Goal: Contribute content: Add original content to the website for others to see

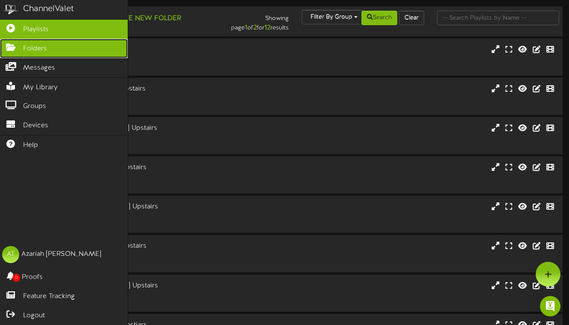
click at [13, 56] on link "Folders" at bounding box center [64, 48] width 128 height 19
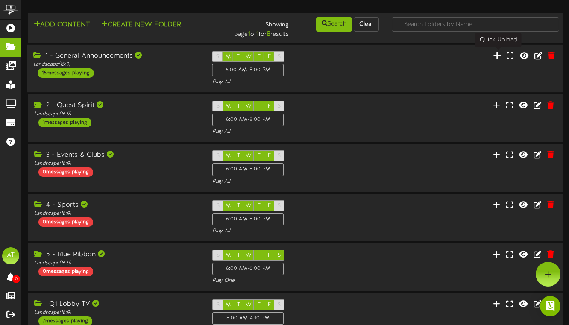
click at [495, 56] on icon at bounding box center [497, 54] width 9 height 9
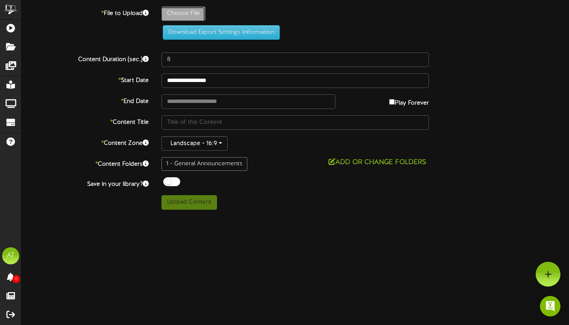
type input "**********"
type input "1"
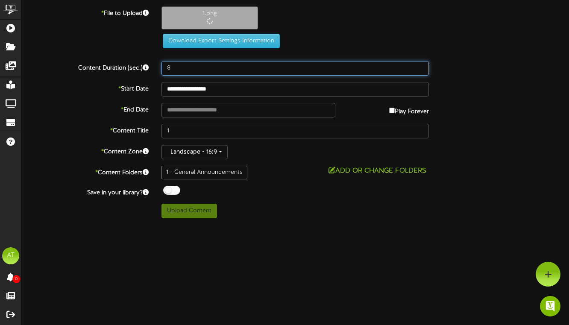
click at [186, 67] on input "8" at bounding box center [296, 68] width 268 height 15
type input "11"
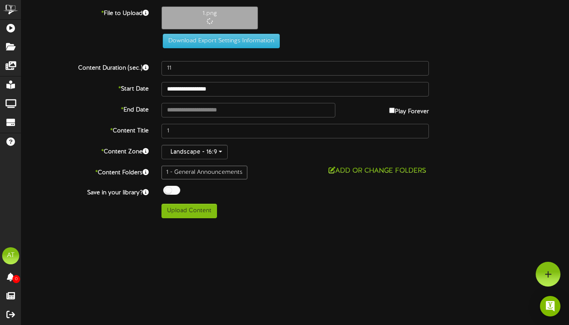
click at [252, 225] on html "Got it ChannelValet Playlists Folders Messages My Library Groups Devices Help A…" at bounding box center [284, 112] width 569 height 225
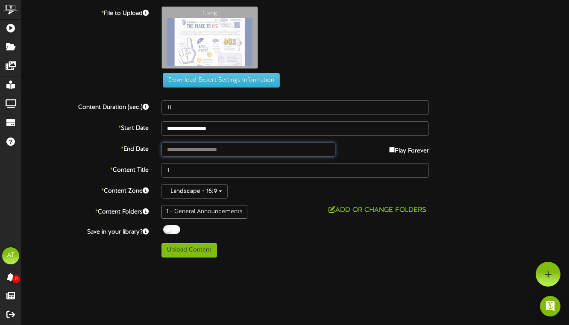
click at [193, 150] on input "text" at bounding box center [249, 149] width 174 height 15
type input "**********"
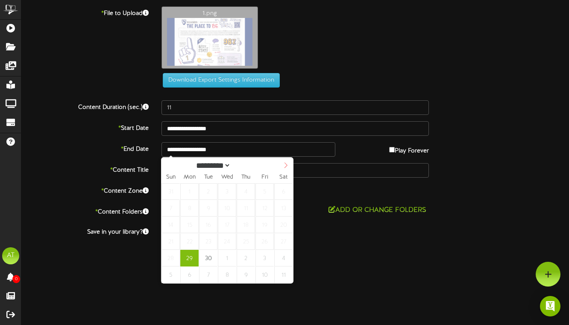
click at [282, 166] on span at bounding box center [286, 165] width 15 height 15
select select "**"
click at [282, 166] on span at bounding box center [286, 165] width 15 height 15
type input "**********"
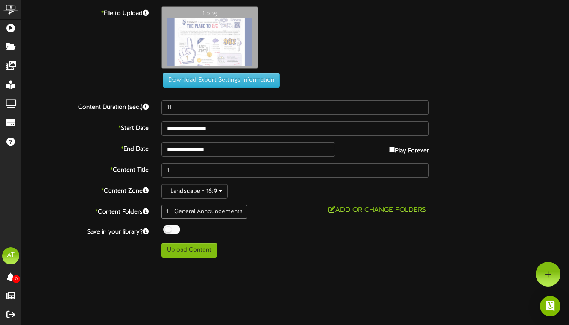
click at [329, 249] on div "Upload Content" at bounding box center [295, 250] width 280 height 15
click at [189, 248] on button "Upload Content" at bounding box center [190, 250] width 56 height 15
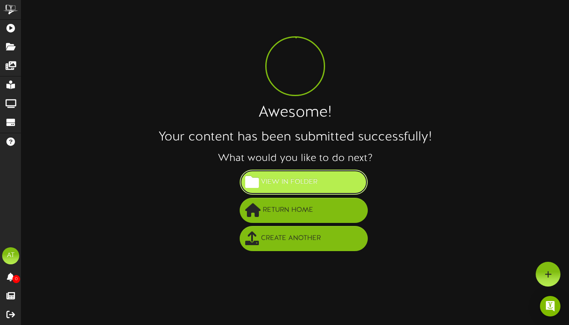
click at [270, 180] on span "View in Folder" at bounding box center [289, 182] width 61 height 14
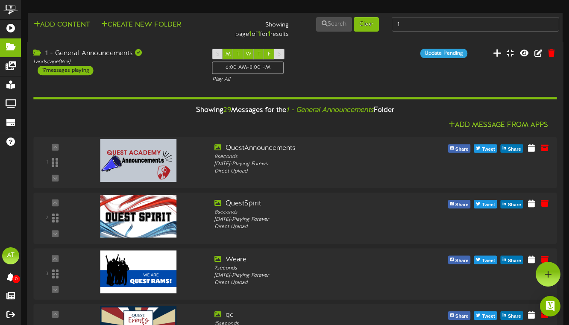
click at [494, 52] on button at bounding box center [498, 53] width 14 height 13
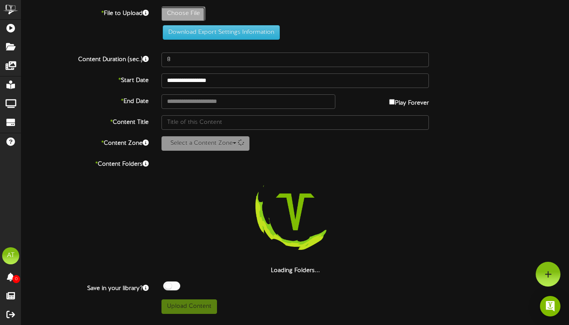
type input "**********"
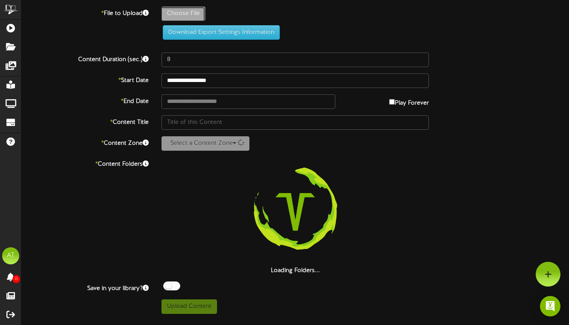
type input "2"
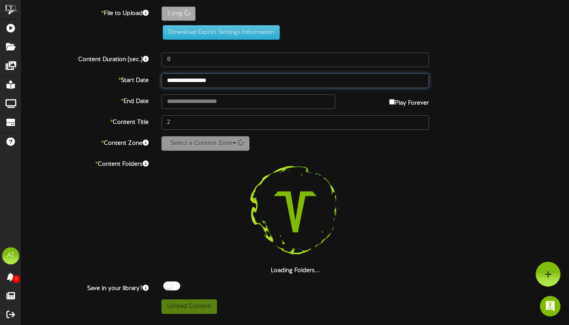
click at [210, 82] on input "**********" at bounding box center [296, 81] width 268 height 15
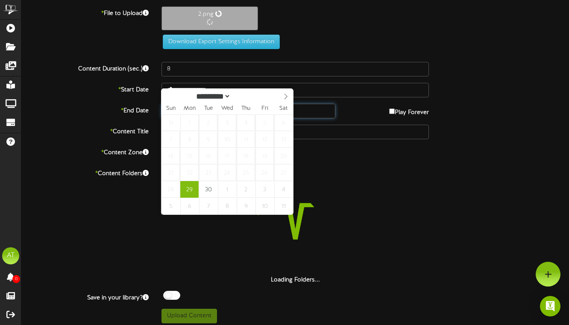
click at [320, 107] on input "text" at bounding box center [249, 111] width 174 height 15
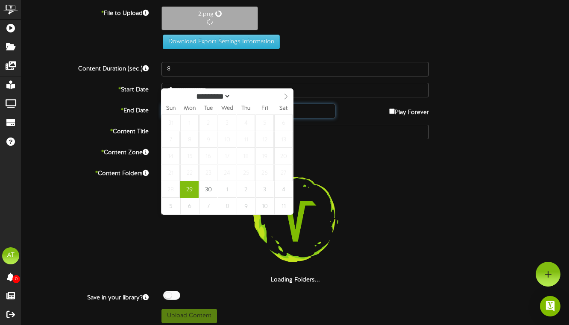
type input "**********"
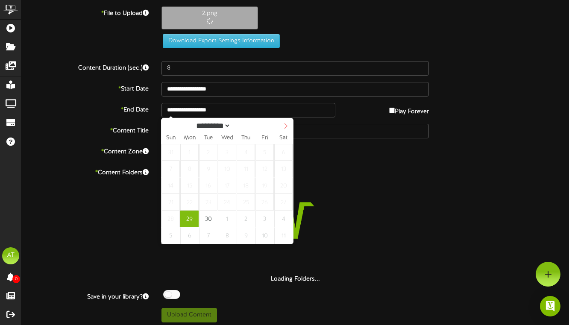
click at [279, 124] on span at bounding box center [286, 125] width 15 height 15
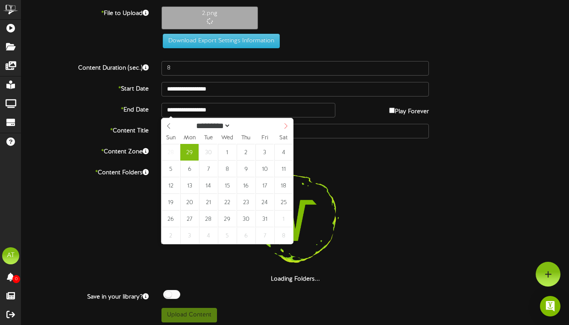
select select "**"
click at [279, 124] on span at bounding box center [286, 125] width 15 height 15
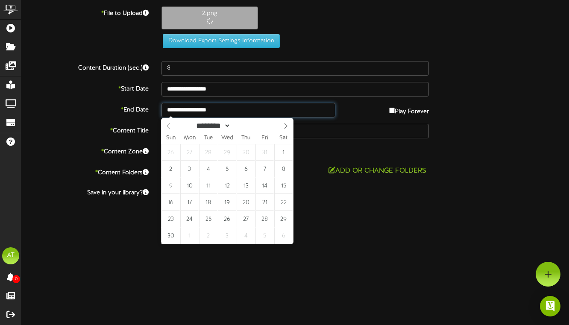
type input "**********"
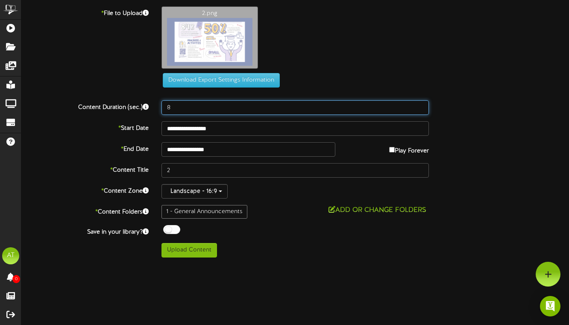
click at [187, 112] on input "8" at bounding box center [296, 107] width 268 height 15
type input "11"
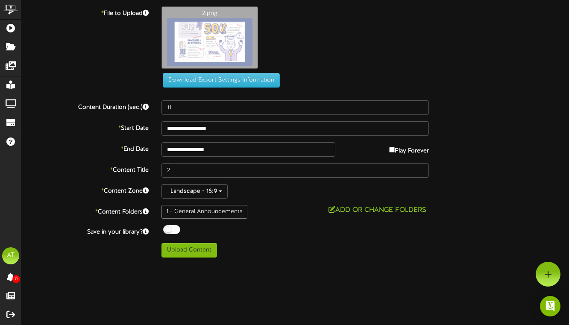
click at [275, 237] on div "**********" at bounding box center [295, 131] width 548 height 251
click at [199, 248] on button "Upload Content" at bounding box center [190, 250] width 56 height 15
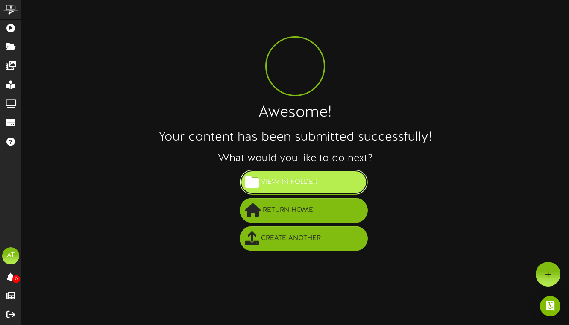
click at [335, 177] on button "View in Folder" at bounding box center [304, 182] width 128 height 25
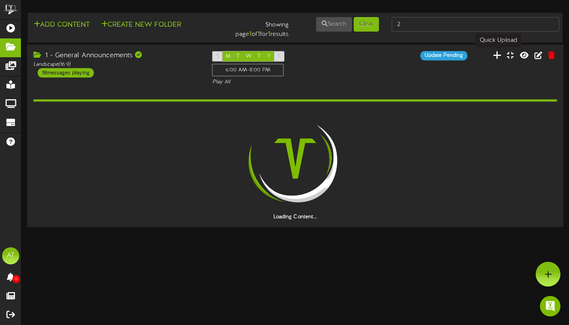
click at [495, 55] on icon at bounding box center [497, 54] width 9 height 9
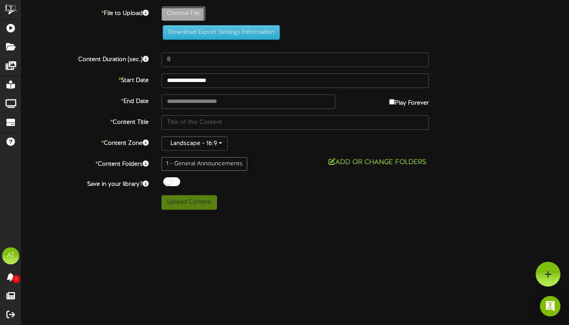
type input "**********"
type input "3"
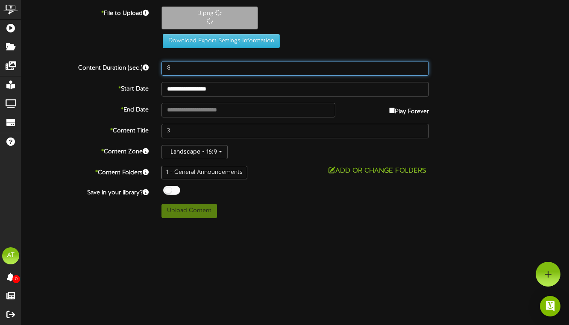
click at [178, 70] on input "8" at bounding box center [296, 68] width 268 height 15
type input "11"
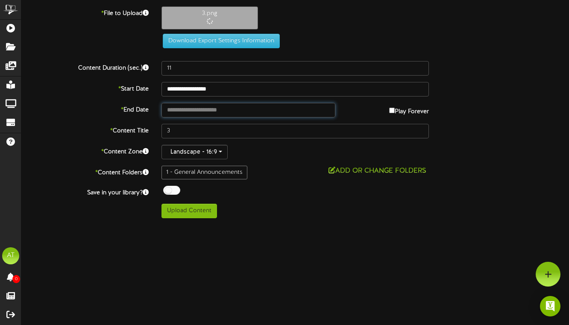
click at [198, 113] on input "text" at bounding box center [249, 110] width 174 height 15
type input "**********"
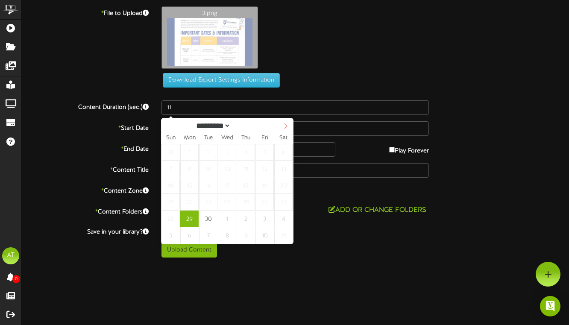
click at [280, 126] on span at bounding box center [286, 125] width 15 height 15
select select "**"
click at [280, 126] on span at bounding box center [286, 125] width 15 height 15
type input "**********"
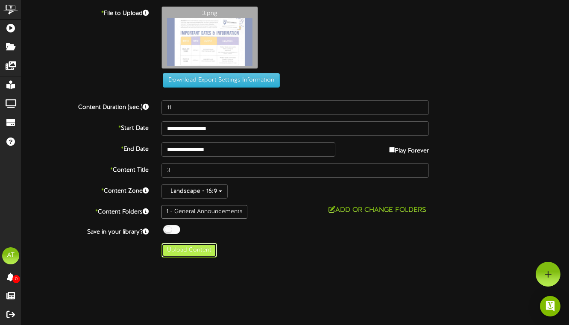
click at [183, 249] on button "Upload Content" at bounding box center [190, 250] width 56 height 15
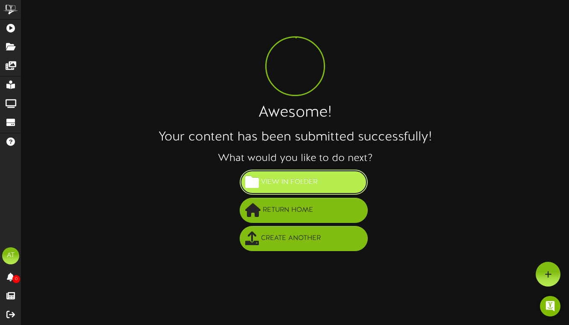
click at [337, 177] on button "View in Folder" at bounding box center [304, 182] width 128 height 25
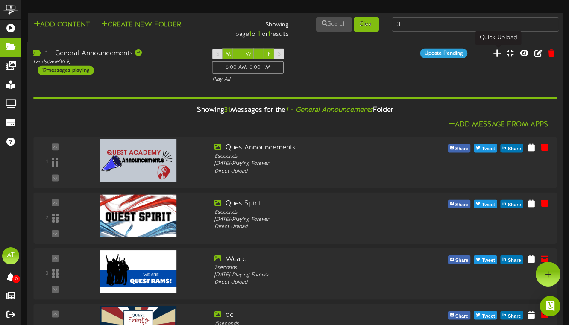
click at [500, 51] on icon at bounding box center [497, 52] width 9 height 9
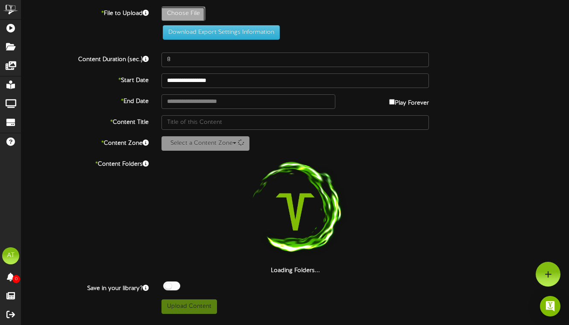
type input "**********"
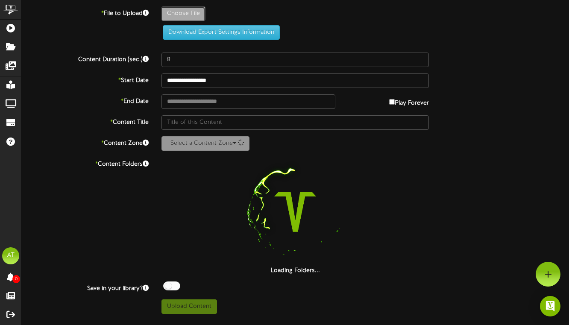
type input "4"
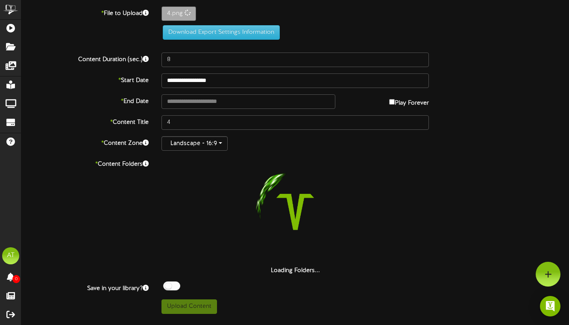
click at [188, 68] on div "**********" at bounding box center [295, 160] width 548 height 308
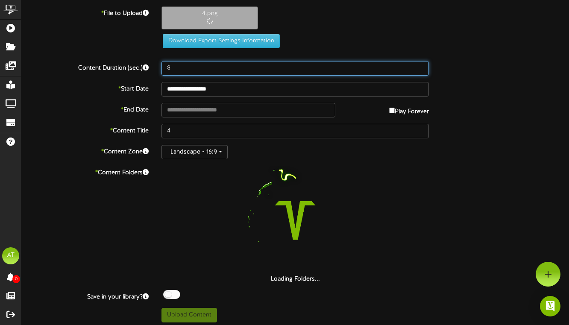
click at [177, 69] on input "8" at bounding box center [296, 68] width 268 height 15
type input "11"
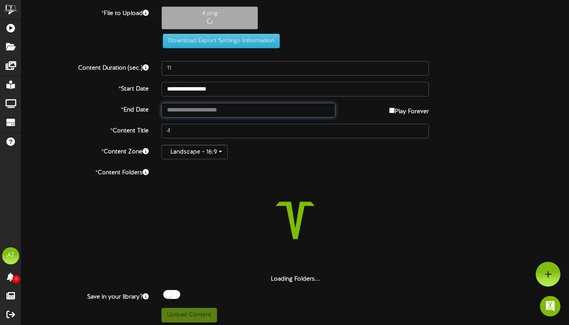
click at [192, 108] on input "text" at bounding box center [249, 110] width 174 height 15
type input "**********"
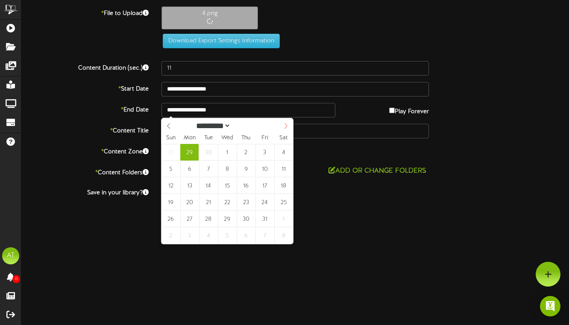
click at [285, 130] on span at bounding box center [286, 125] width 15 height 15
select select "**"
click at [285, 130] on span at bounding box center [286, 125] width 15 height 15
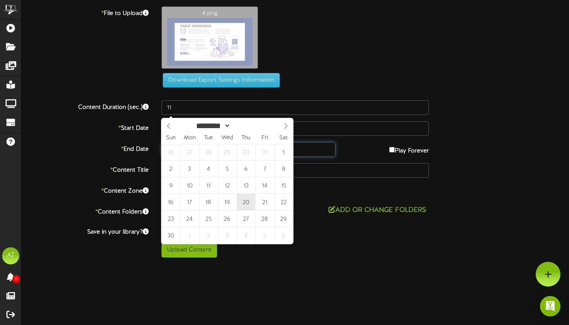
type input "**********"
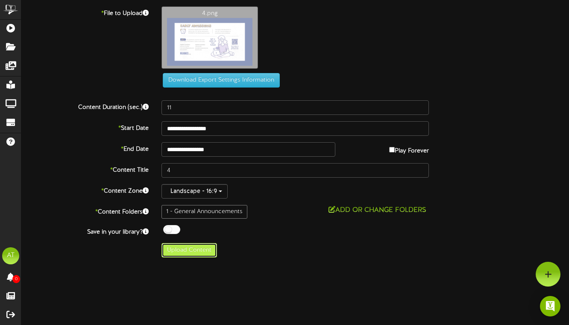
click at [191, 245] on button "Upload Content" at bounding box center [190, 250] width 56 height 15
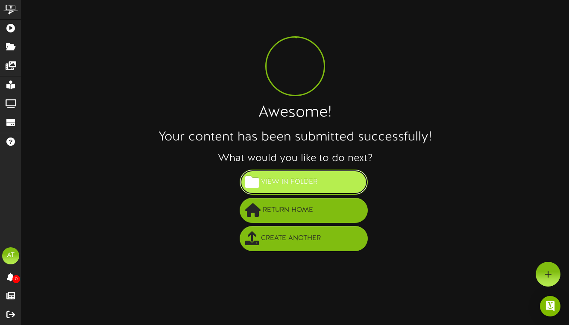
click at [289, 184] on span "View in Folder" at bounding box center [289, 182] width 61 height 14
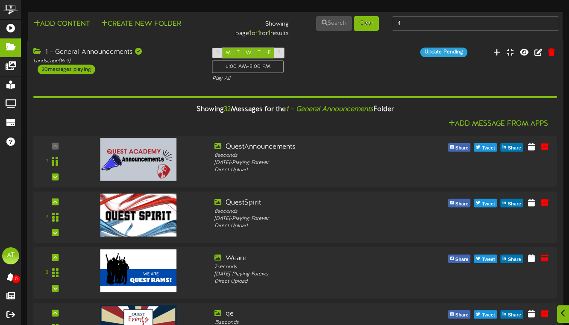
scroll to position [1601, 0]
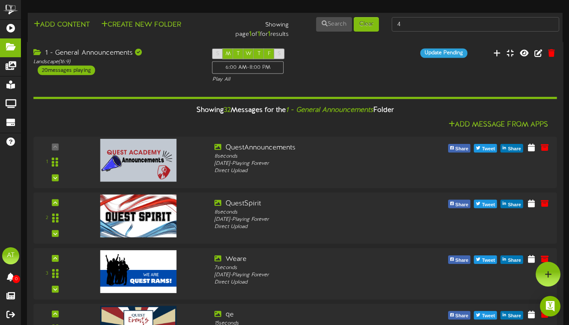
scroll to position [1476, 0]
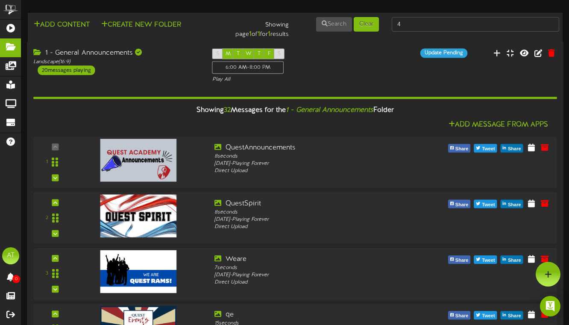
scroll to position [1377, 0]
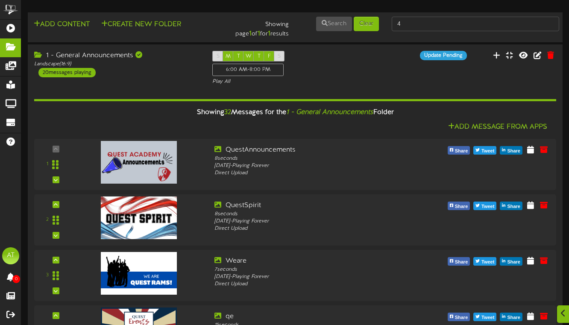
scroll to position [1601, 0]
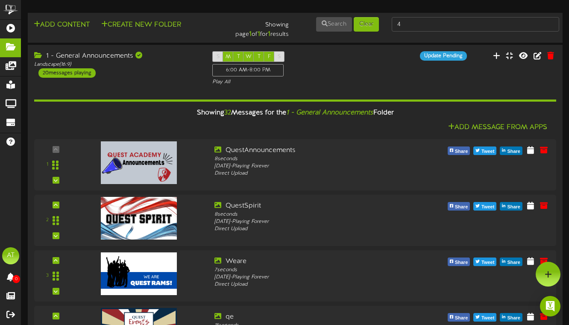
scroll to position [1390, 0]
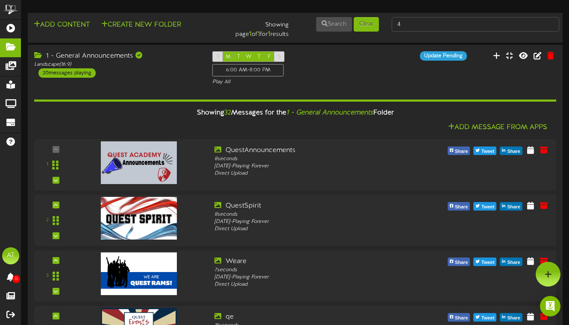
scroll to position [1163, 0]
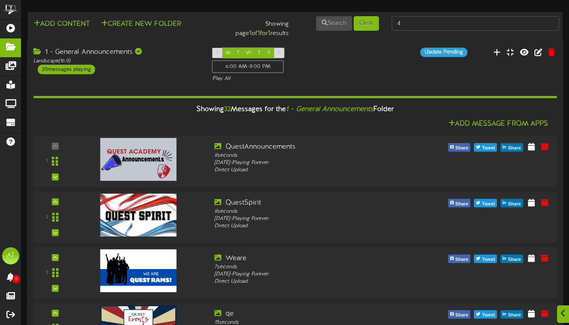
scroll to position [1145, 0]
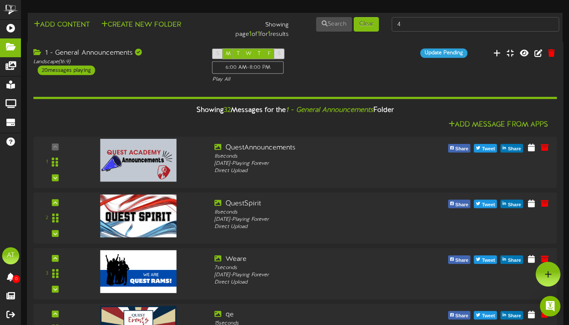
scroll to position [1010, 0]
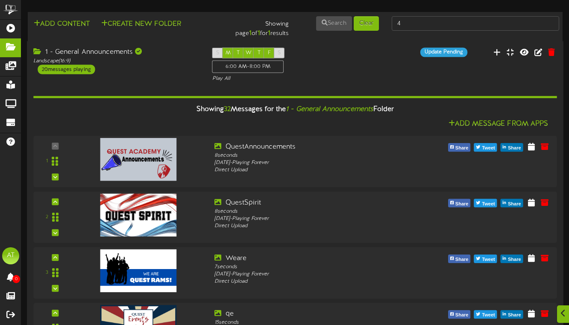
scroll to position [0, 0]
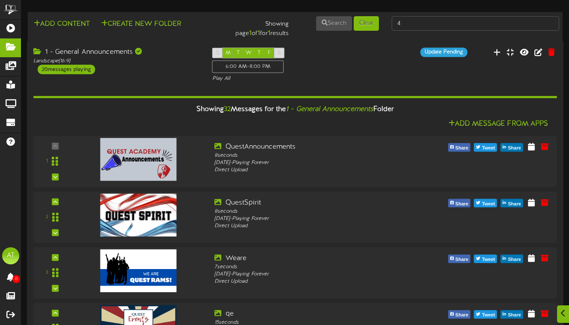
scroll to position [713, 0]
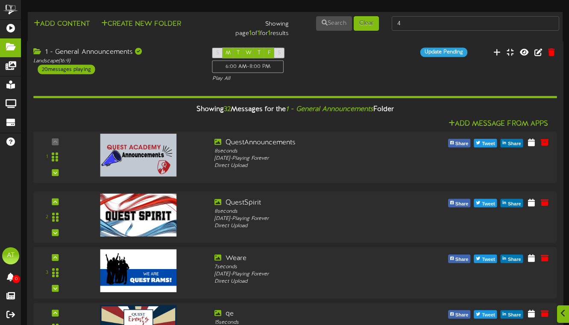
drag, startPoint x: 56, startPoint y: 10, endPoint x: 71, endPoint y: 290, distance: 280.0
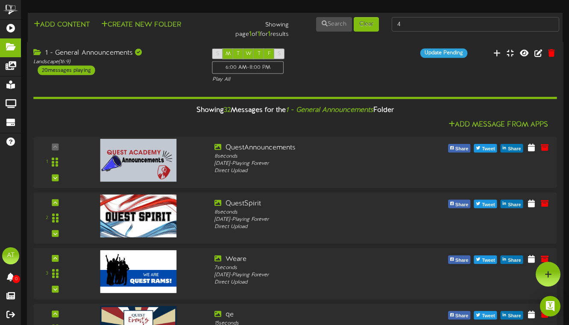
scroll to position [0, 0]
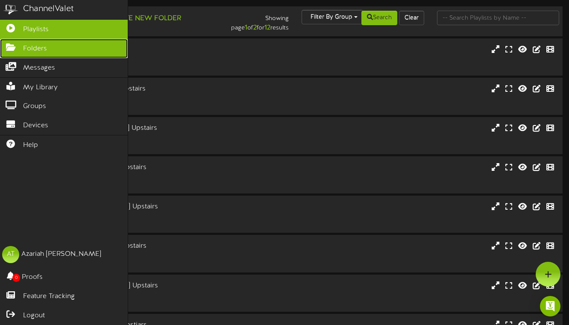
click at [9, 54] on link "Folders" at bounding box center [64, 48] width 128 height 19
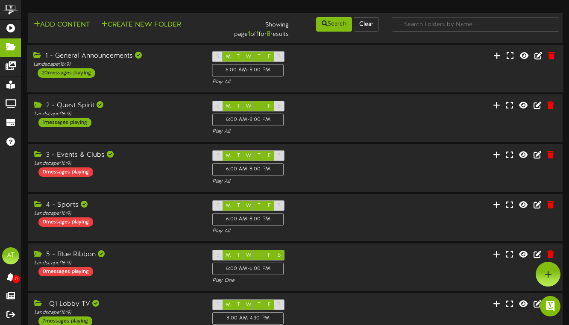
click at [392, 78] on div "1 - General Announcements Landscape ( 16:9 ) 20 messages playing S M T W T F S …" at bounding box center [295, 68] width 537 height 35
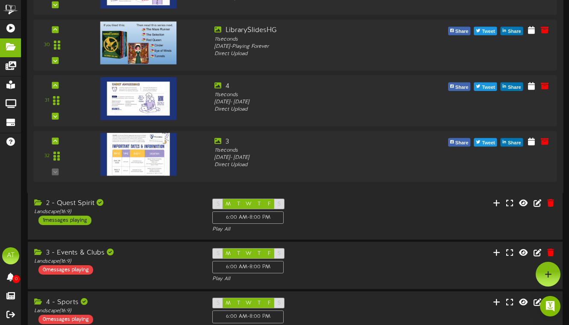
scroll to position [1733, 0]
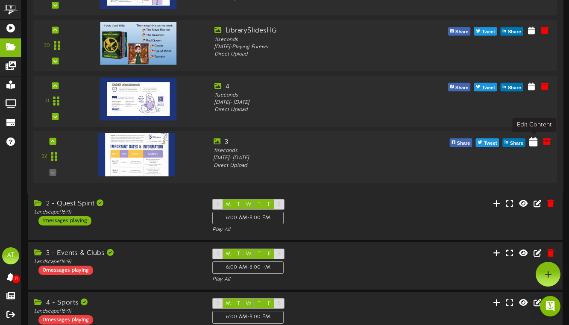
click at [530, 139] on icon at bounding box center [534, 141] width 8 height 9
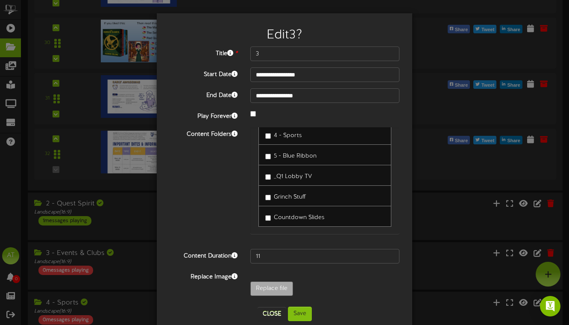
scroll to position [0, 0]
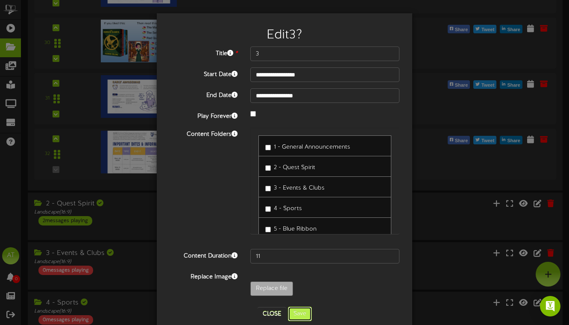
click at [304, 310] on button "Save" at bounding box center [300, 314] width 24 height 15
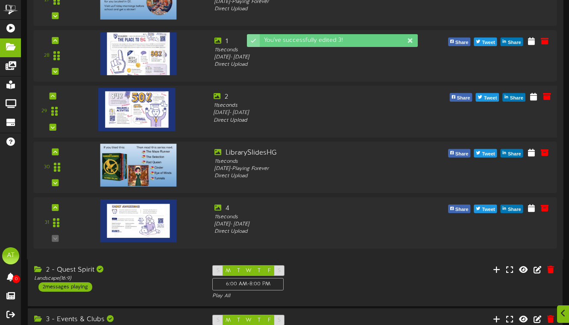
scroll to position [1612, 0]
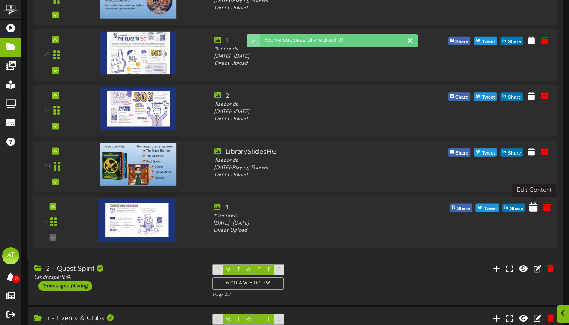
click at [532, 206] on icon at bounding box center [534, 206] width 8 height 9
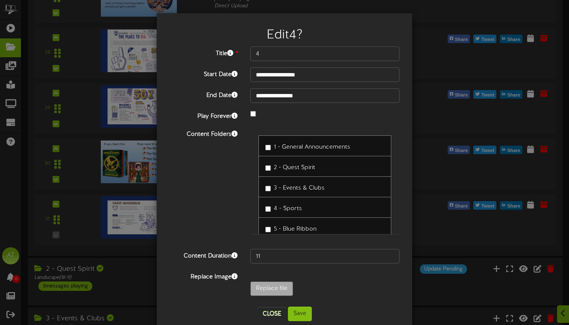
click at [269, 151] on div "1 - General Announcements" at bounding box center [325, 146] width 133 height 21
click at [301, 312] on button "Save" at bounding box center [300, 314] width 24 height 15
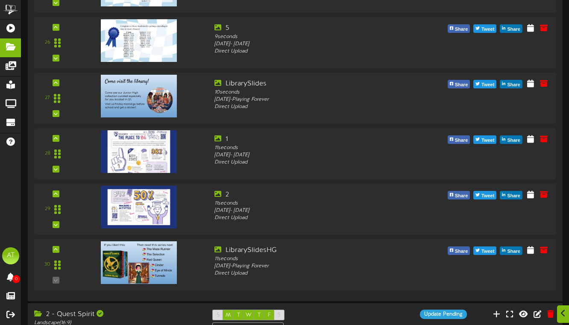
scroll to position [1511, 0]
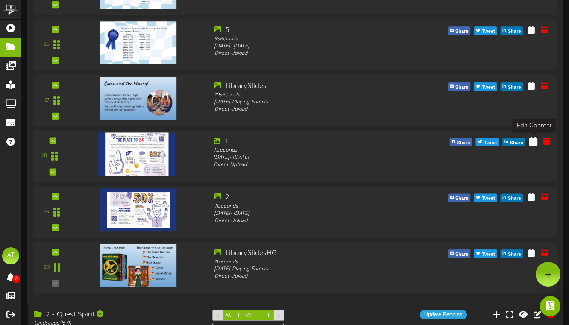
click at [534, 142] on icon at bounding box center [534, 140] width 8 height 9
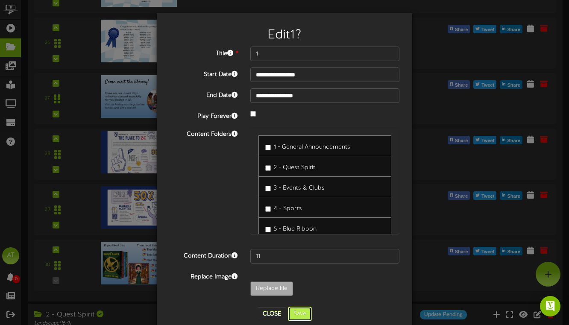
click at [302, 312] on button "Save" at bounding box center [300, 314] width 24 height 15
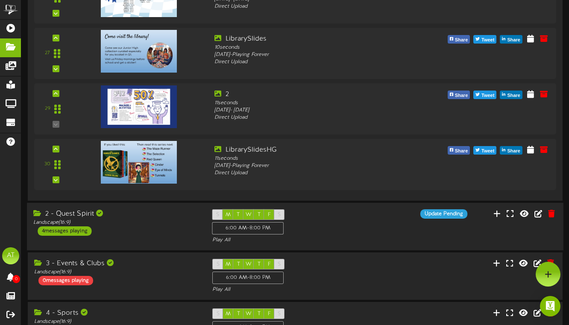
scroll to position [1528, 0]
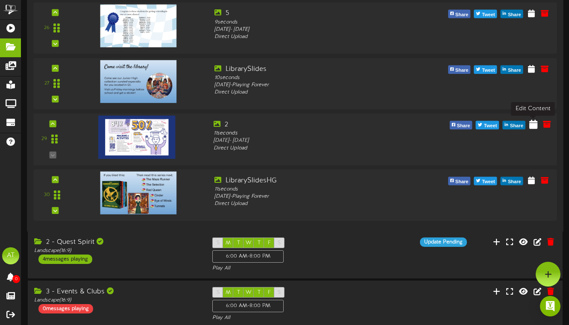
click at [532, 122] on icon at bounding box center [534, 123] width 8 height 9
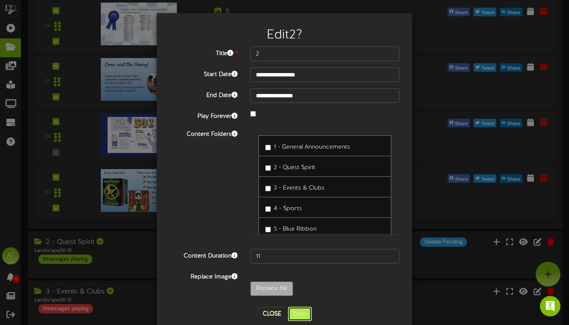
click at [300, 314] on button "Save" at bounding box center [300, 314] width 24 height 15
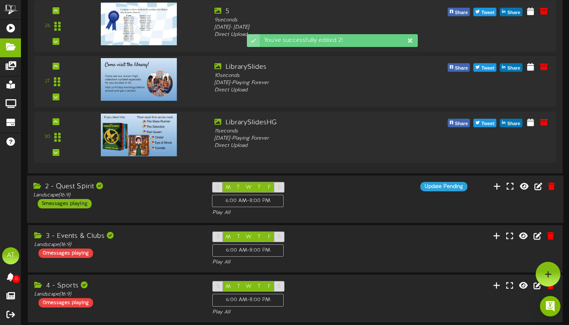
click at [161, 200] on div "2 - Quest Spirit Landscape ( 16:9 ) 5 messages playing" at bounding box center [116, 195] width 179 height 27
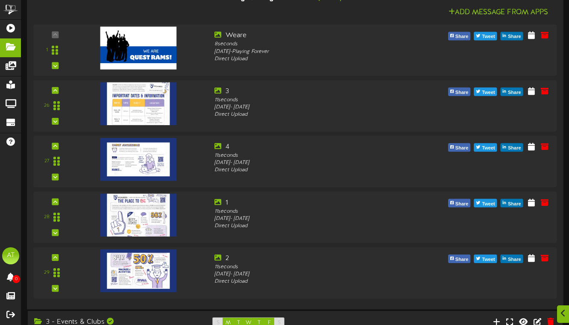
scroll to position [1781, 0]
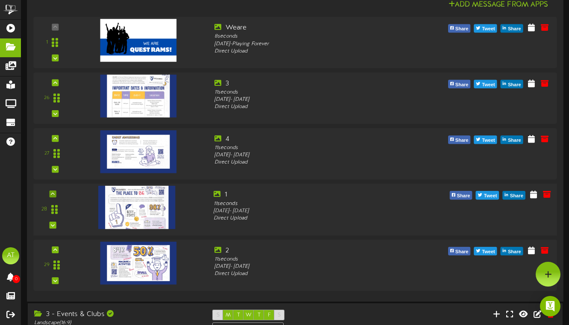
click at [55, 193] on div at bounding box center [53, 194] width 7 height 7
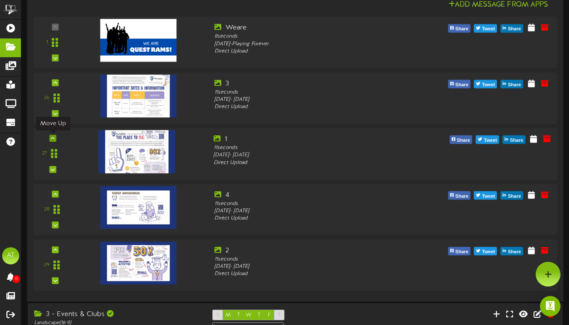
click at [53, 138] on icon at bounding box center [53, 138] width 4 height 4
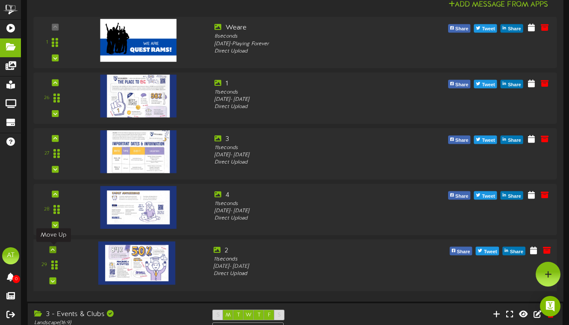
click at [54, 247] on div at bounding box center [53, 249] width 7 height 7
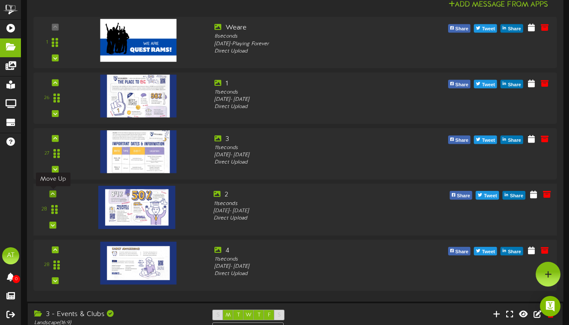
click at [53, 193] on icon at bounding box center [53, 194] width 4 height 4
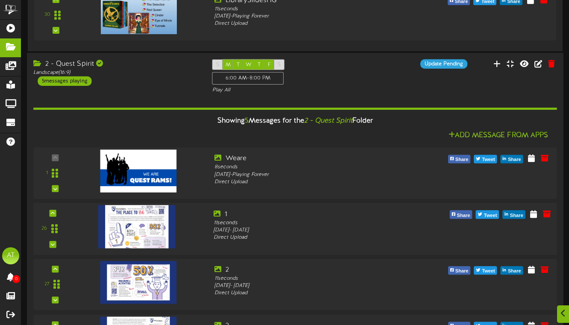
scroll to position [1650, 0]
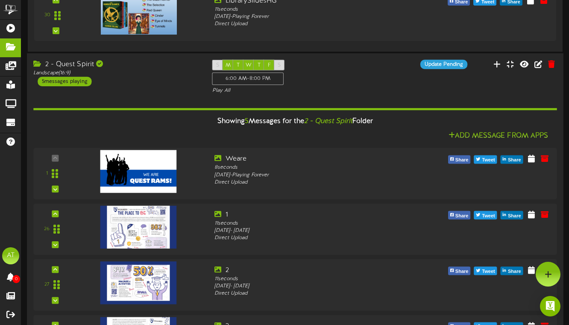
click at [73, 62] on div "2 - Quest Spirit" at bounding box center [116, 65] width 166 height 10
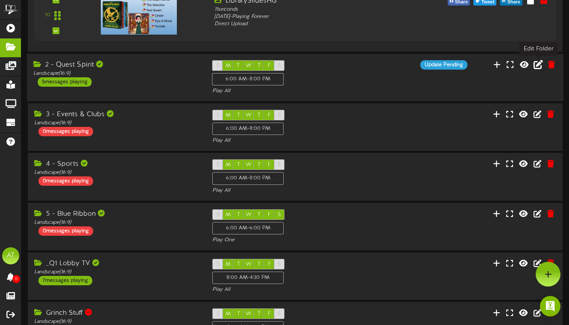
click at [538, 66] on icon at bounding box center [538, 63] width 9 height 9
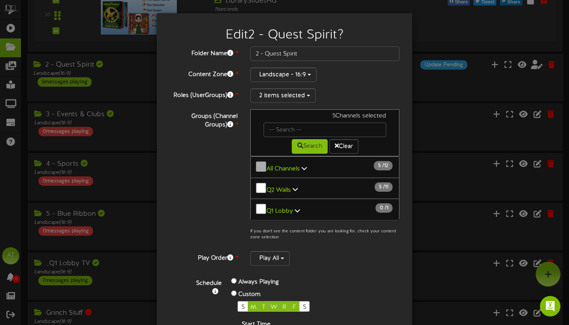
scroll to position [0, 0]
click at [288, 186] on b "Q2 Walls" at bounding box center [279, 189] width 24 height 6
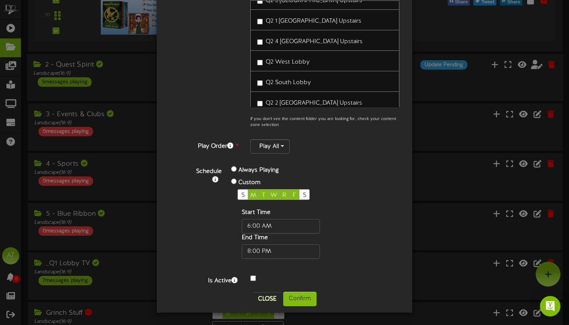
scroll to position [156, 0]
click at [307, 296] on button "Confirm" at bounding box center [299, 299] width 33 height 15
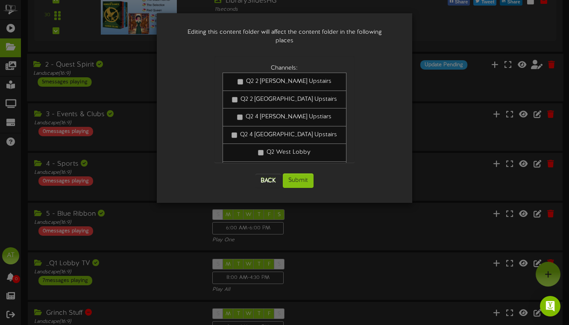
scroll to position [0, 0]
click at [304, 174] on button "Submit" at bounding box center [298, 181] width 31 height 15
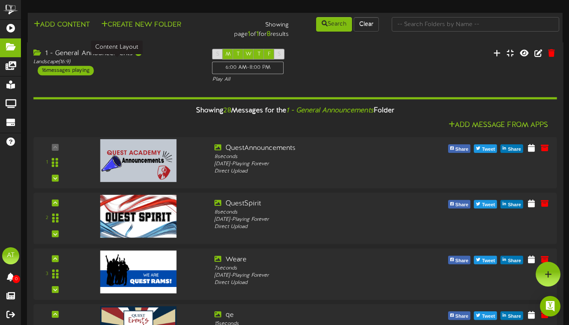
click at [158, 61] on div "Landscape ( 16:9 )" at bounding box center [116, 62] width 166 height 7
